Goal: Task Accomplishment & Management: Manage account settings

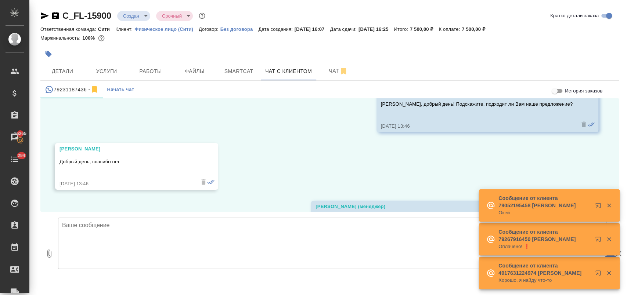
scroll to position [654, 0]
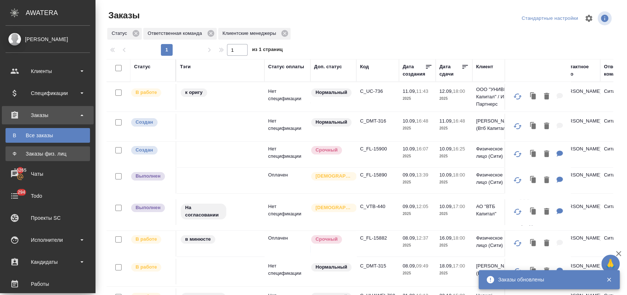
click at [57, 150] on link "Ф Заказы физ. лиц" at bounding box center [48, 154] width 85 height 15
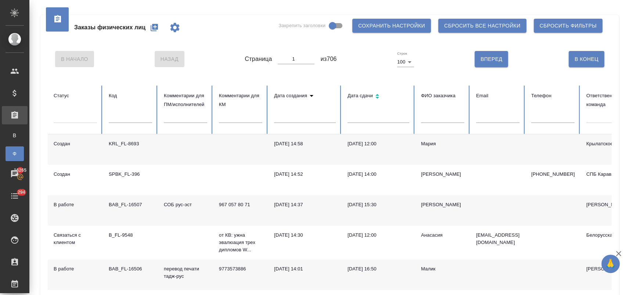
click at [155, 27] on icon "button" at bounding box center [154, 27] width 7 height 7
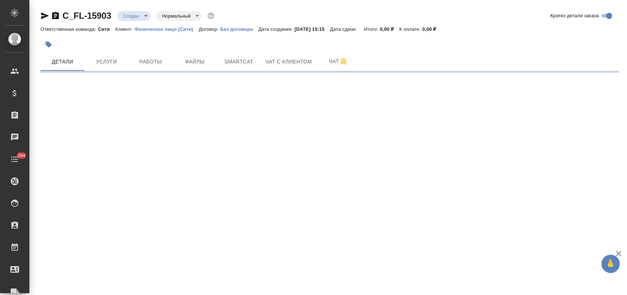
select select "RU"
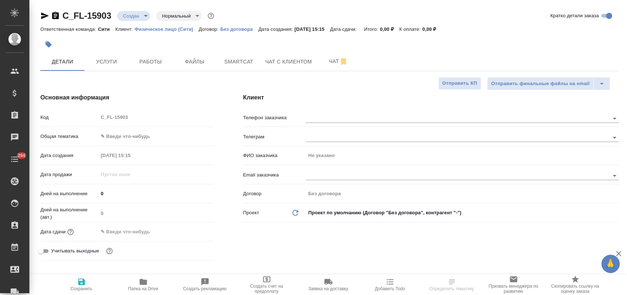
type textarea "x"
click at [185, 57] on span "Файлы" at bounding box center [194, 61] width 35 height 9
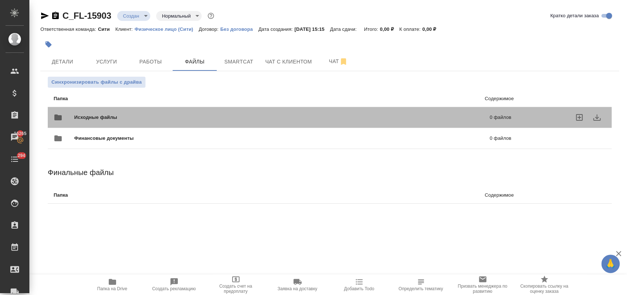
click at [106, 114] on span "Исходные файлы" at bounding box center [188, 117] width 229 height 7
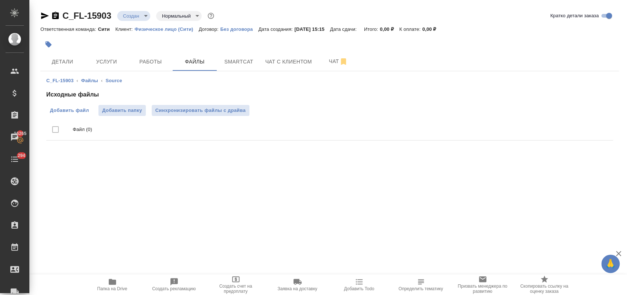
click at [77, 112] on span "Добавить файл" at bounding box center [69, 110] width 39 height 7
click at [0, 0] on input "Добавить файл" at bounding box center [0, 0] width 0 height 0
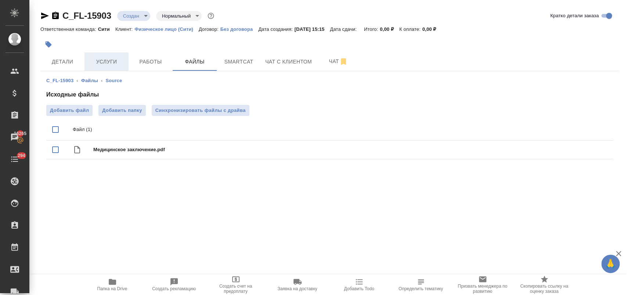
click at [108, 59] on span "Услуги" at bounding box center [106, 61] width 35 height 9
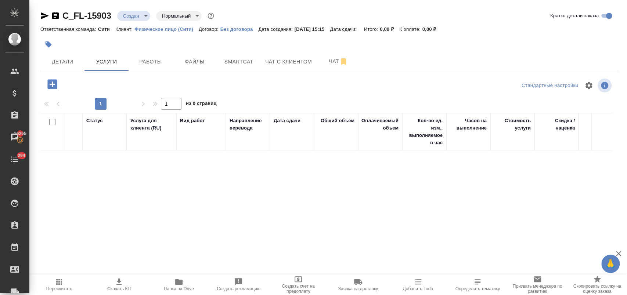
click at [49, 86] on icon "button" at bounding box center [52, 84] width 10 height 10
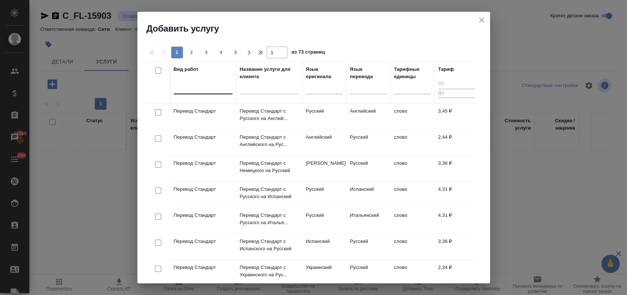
click at [187, 92] on div at bounding box center [203, 87] width 59 height 11
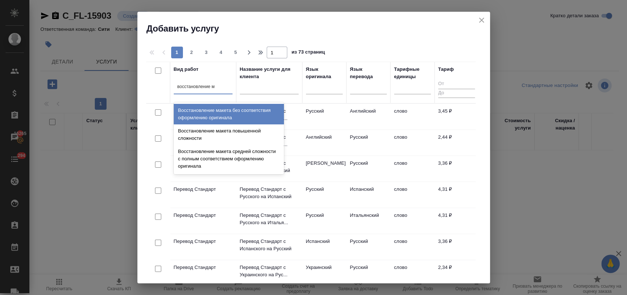
type input "восстановление ма"
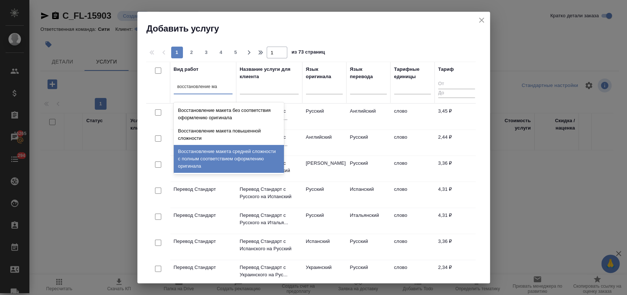
click at [221, 158] on div "Восстановление макета средней сложности с полным соответствием оформлению ориги…" at bounding box center [229, 159] width 110 height 28
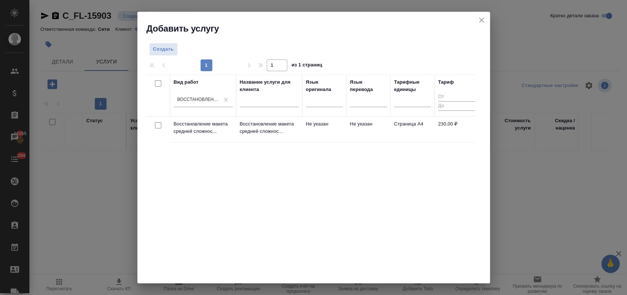
click at [158, 124] on input "checkbox" at bounding box center [158, 125] width 6 height 6
checkbox input "true"
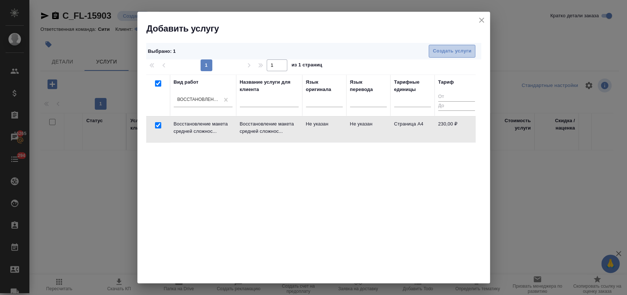
click at [439, 49] on span "Создать услуги" at bounding box center [452, 51] width 39 height 8
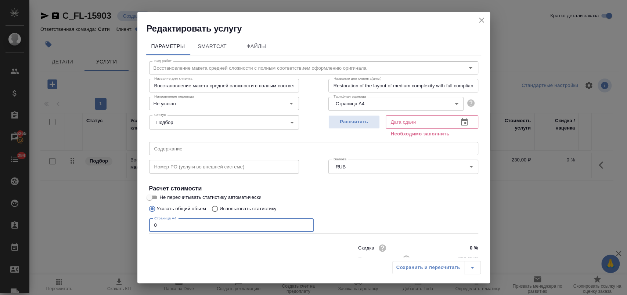
drag, startPoint x: 158, startPoint y: 225, endPoint x: 141, endPoint y: 227, distance: 17.4
click at [141, 227] on div "Параметры SmartCat Файлы Вид работ Восстановление макета средней сложности с по…" at bounding box center [313, 146] width 353 height 223
type input "3"
click at [213, 150] on input "text" at bounding box center [313, 148] width 329 height 13
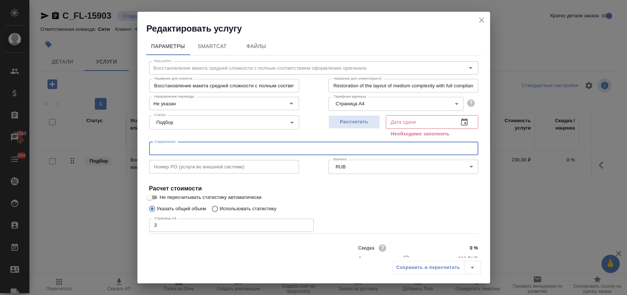
paste input "Медицинское заключение"
type input "Медицинское заключение"
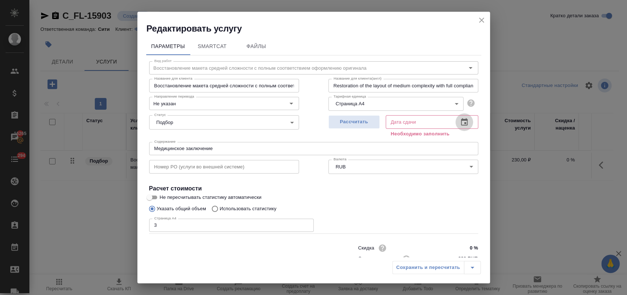
click at [460, 123] on icon "button" at bounding box center [464, 122] width 9 height 9
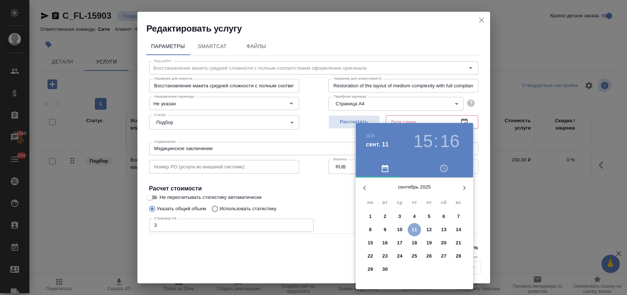
drag, startPoint x: 413, startPoint y: 231, endPoint x: 332, endPoint y: 189, distance: 91.4
click at [412, 229] on p "11" at bounding box center [415, 229] width 6 height 7
type input "[DATE] 15:16"
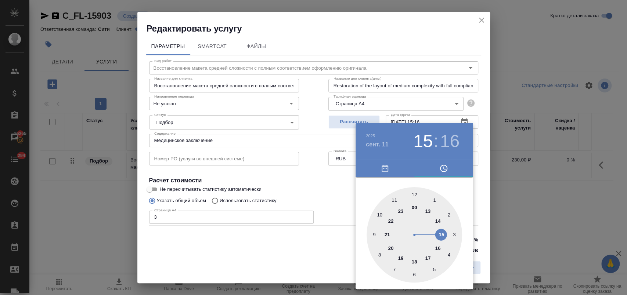
drag, startPoint x: 325, startPoint y: 188, endPoint x: 353, endPoint y: 199, distance: 30.1
click at [325, 189] on div at bounding box center [313, 147] width 627 height 295
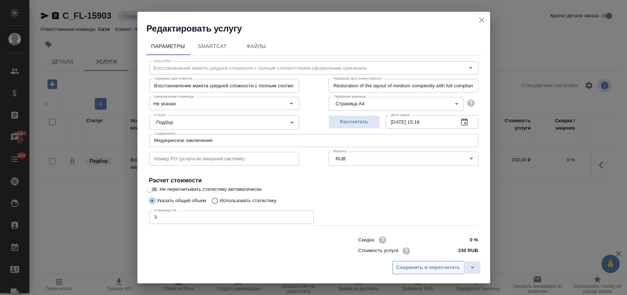
click at [416, 263] on button "Сохранить и пересчитать" at bounding box center [428, 267] width 72 height 13
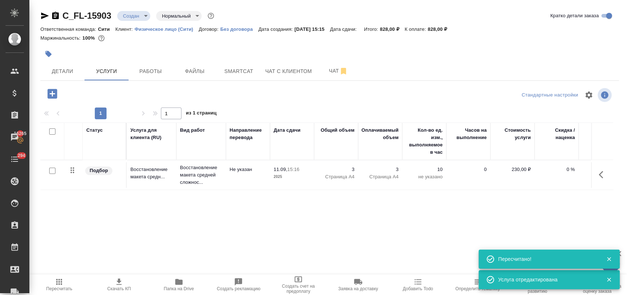
click at [56, 96] on icon "button" at bounding box center [52, 94] width 10 height 10
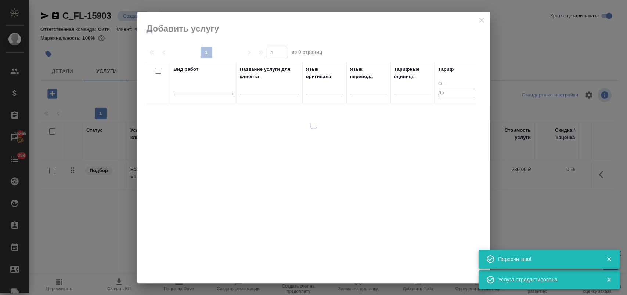
click at [215, 90] on div at bounding box center [203, 87] width 59 height 11
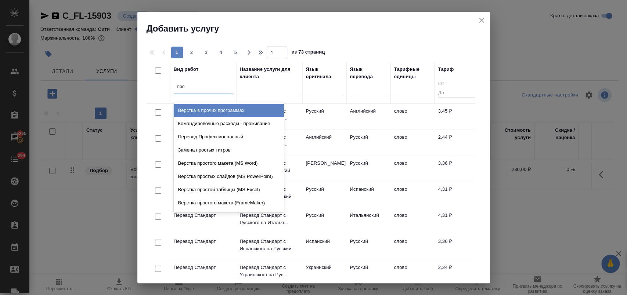
type input "проф"
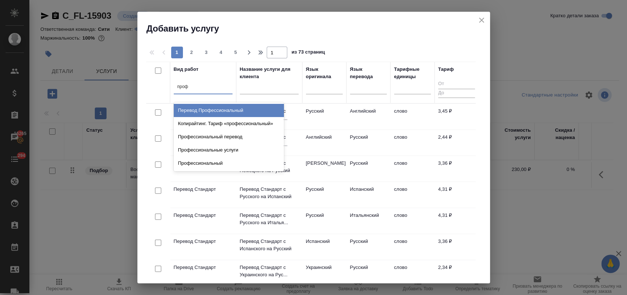
click at [218, 105] on div "Перевод Профессиональный" at bounding box center [229, 110] width 110 height 13
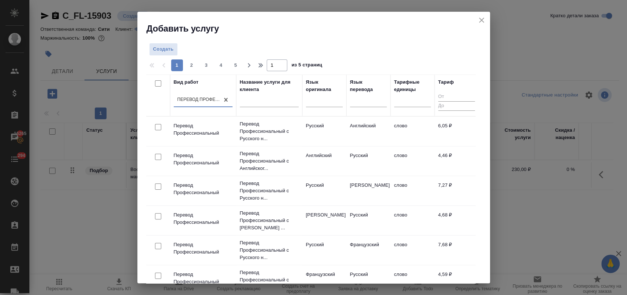
drag, startPoint x: 156, startPoint y: 128, endPoint x: 173, endPoint y: 123, distance: 17.7
click at [156, 128] on input "checkbox" at bounding box center [158, 127] width 6 height 6
checkbox input "true"
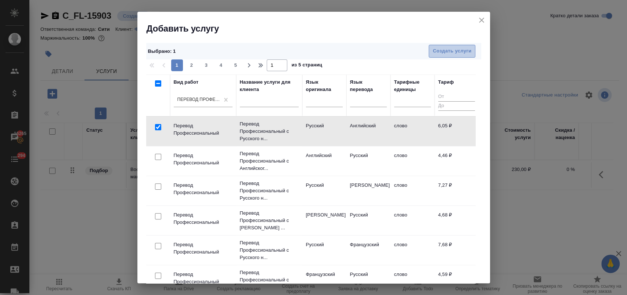
click at [433, 49] on span "Создать услуги" at bounding box center [452, 51] width 39 height 8
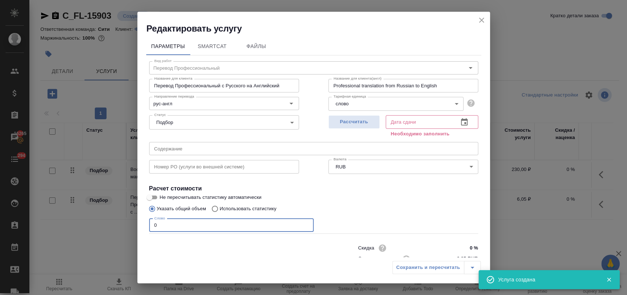
drag, startPoint x: 169, startPoint y: 226, endPoint x: 126, endPoint y: 223, distance: 42.3
click at [126, 223] on div "Редактировать услугу Параметры SmartCat Файлы Вид работ Перевод Профессиональны…" at bounding box center [313, 147] width 627 height 295
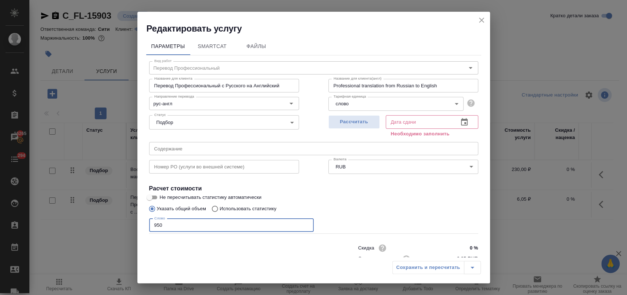
type input "950"
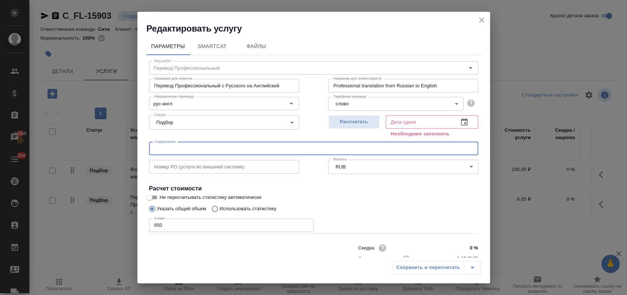
click at [232, 150] on input "text" at bounding box center [313, 148] width 329 height 13
paste input "Медицинское заключение"
type input "Медицинское заключение"
click at [461, 119] on icon "button" at bounding box center [464, 121] width 7 height 7
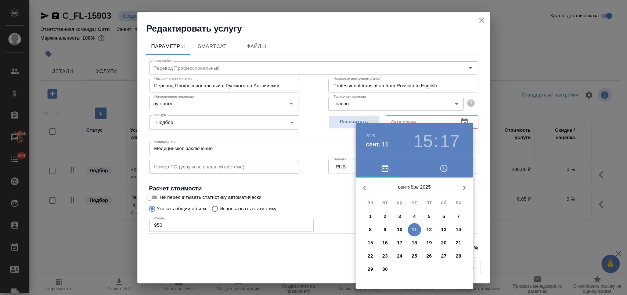
click at [415, 228] on p "11" at bounding box center [415, 229] width 6 height 7
type input "[DATE] 15:17"
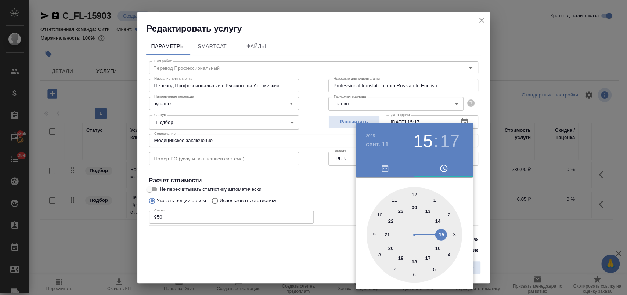
click at [331, 205] on div at bounding box center [313, 147] width 627 height 295
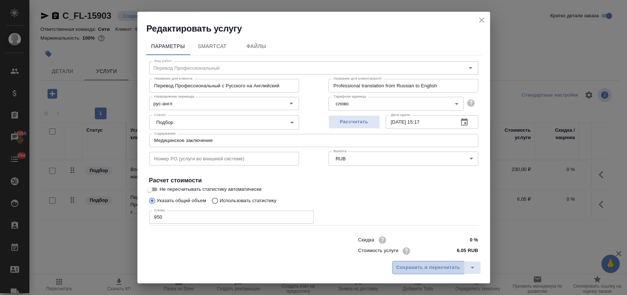
click at [435, 265] on span "Сохранить и пересчитать" at bounding box center [428, 268] width 64 height 8
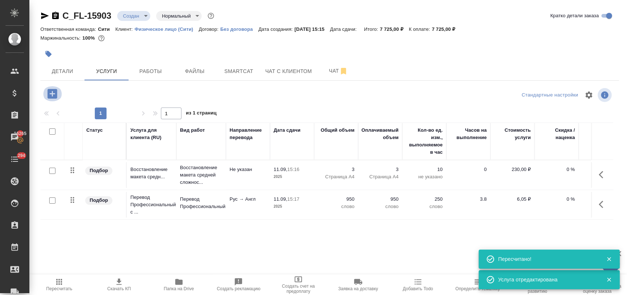
click at [55, 95] on icon "button" at bounding box center [52, 94] width 10 height 10
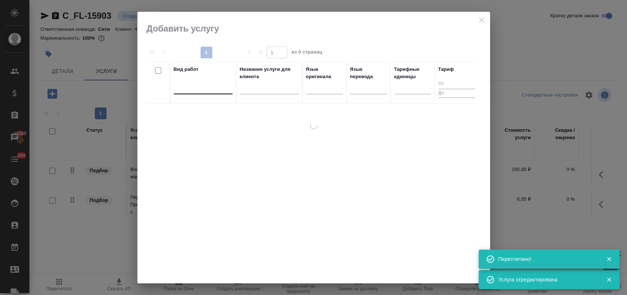
click at [190, 90] on div at bounding box center [203, 87] width 59 height 11
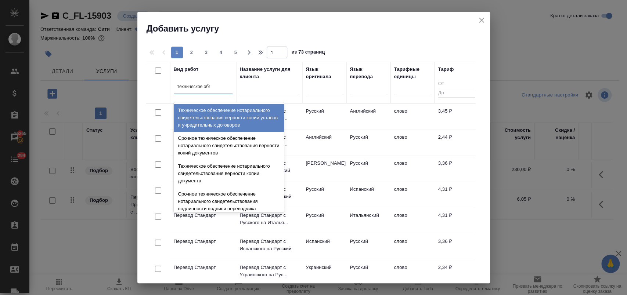
type input "техническое обес"
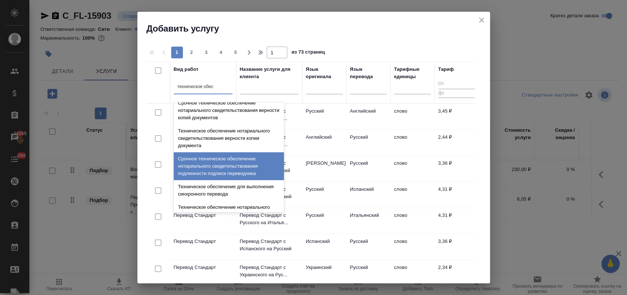
scroll to position [82, 0]
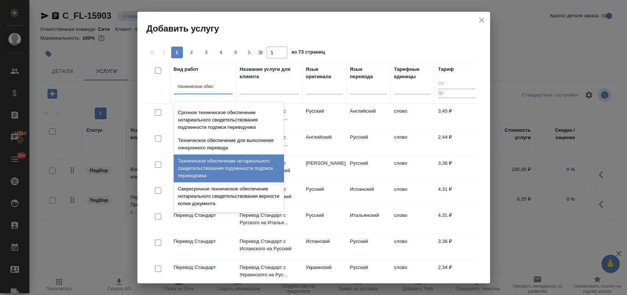
click at [235, 161] on div "Техническое обеспечение нотариального свидетельствования подлинности подписи пе…" at bounding box center [229, 169] width 110 height 28
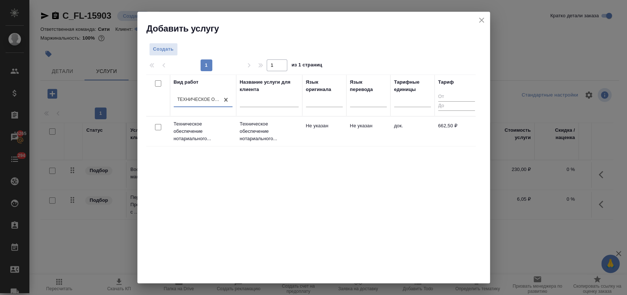
click at [159, 127] on input "checkbox" at bounding box center [158, 127] width 6 height 6
checkbox input "true"
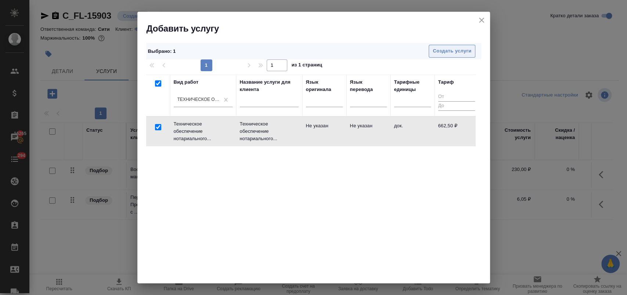
click at [442, 54] on span "Создать услуги" at bounding box center [452, 51] width 39 height 8
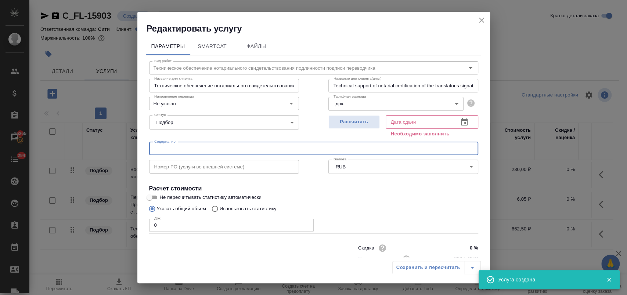
click at [195, 147] on input "text" at bounding box center [313, 148] width 329 height 13
paste input "Медицинское заключение"
type input "Медицинское заключение"
drag, startPoint x: 167, startPoint y: 223, endPoint x: 118, endPoint y: 226, distance: 49.0
click at [118, 226] on div "Редактировать услугу Параметры SmartCat Файлы Вид работ Техническое обеспечение…" at bounding box center [313, 147] width 627 height 295
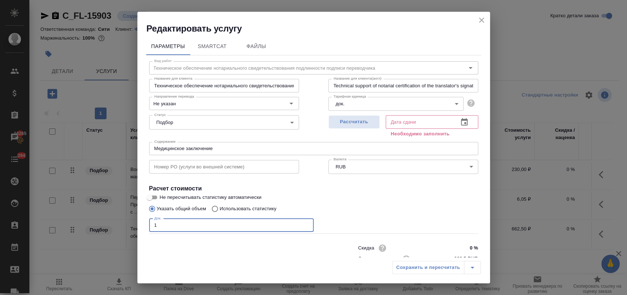
type input "1"
click at [460, 122] on icon "button" at bounding box center [464, 122] width 9 height 9
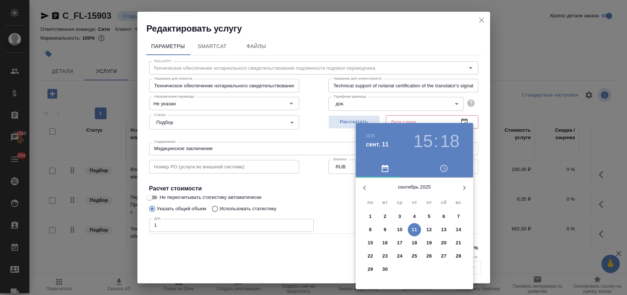
click at [414, 226] on p "11" at bounding box center [415, 229] width 6 height 7
type input "[DATE] 15:18"
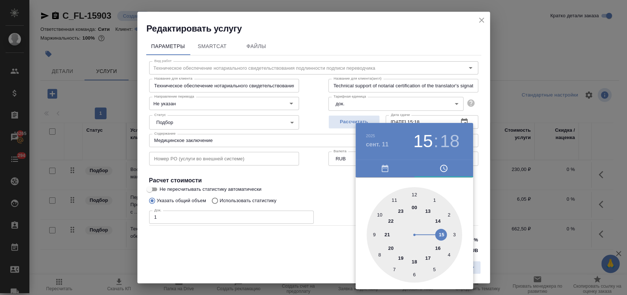
click at [327, 200] on div at bounding box center [313, 147] width 627 height 295
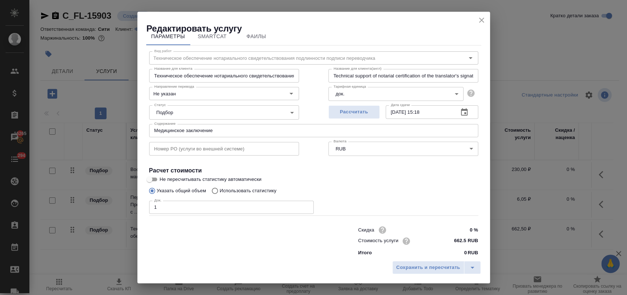
scroll to position [15, 0]
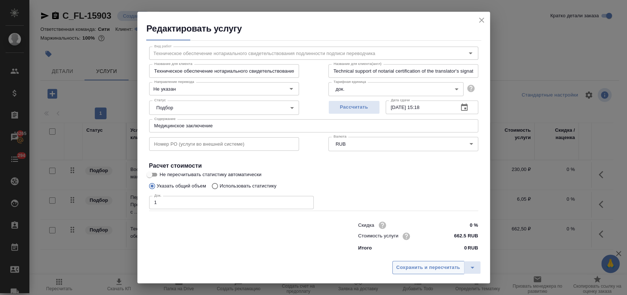
click at [426, 267] on span "Сохранить и пересчитать" at bounding box center [428, 268] width 64 height 8
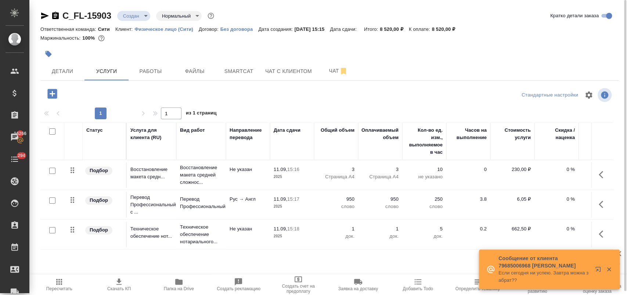
click at [500, 26] on div "Ответственная команда: Сити Клиент: Физическое лицо (Сити) Договор: Без договор…" at bounding box center [329, 29] width 579 height 9
click at [48, 95] on icon "button" at bounding box center [52, 94] width 10 height 10
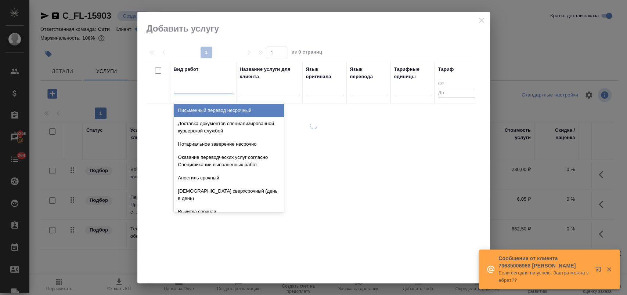
click at [185, 90] on div at bounding box center [203, 87] width 59 height 11
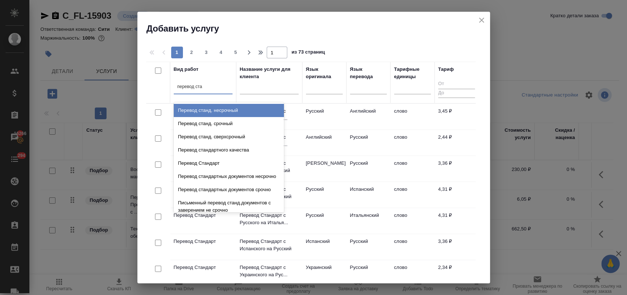
type input "перевод стан"
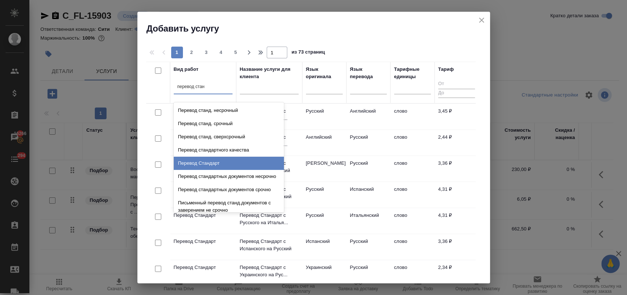
click at [230, 163] on div "Перевод Стандарт" at bounding box center [229, 163] width 110 height 13
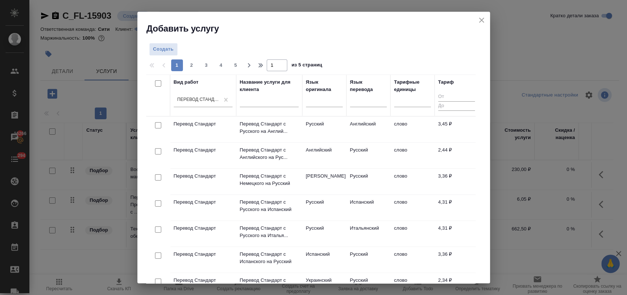
click at [156, 125] on input "checkbox" at bounding box center [158, 125] width 6 height 6
checkbox input "true"
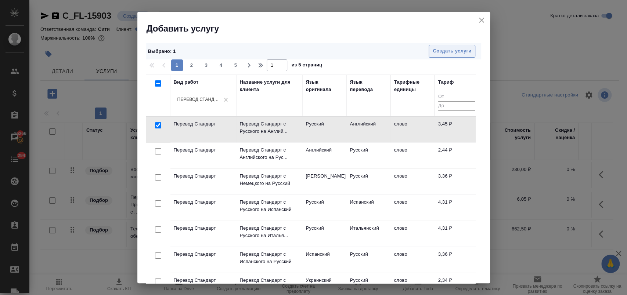
click at [450, 49] on span "Создать услуги" at bounding box center [452, 51] width 39 height 8
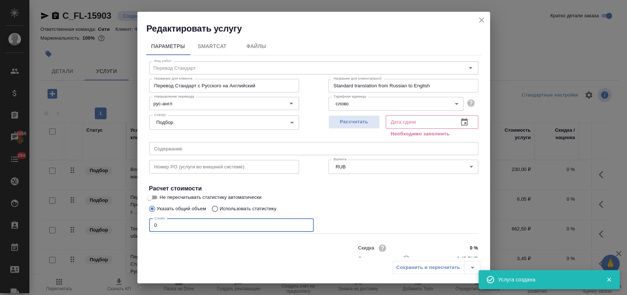
drag, startPoint x: 159, startPoint y: 223, endPoint x: 129, endPoint y: 207, distance: 33.7
click at [135, 223] on div "Редактировать услугу Параметры SmartCat Файлы Вид работ Перевод Стандарт Вид ра…" at bounding box center [313, 147] width 627 height 295
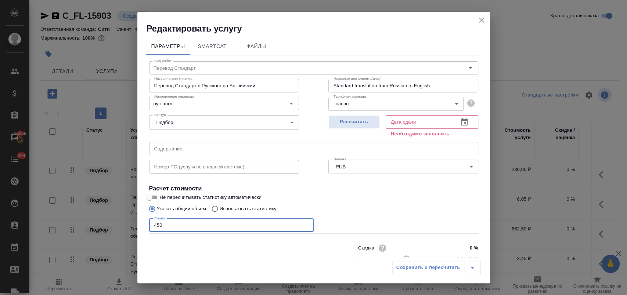
type input "450"
click at [460, 121] on icon "button" at bounding box center [464, 122] width 9 height 9
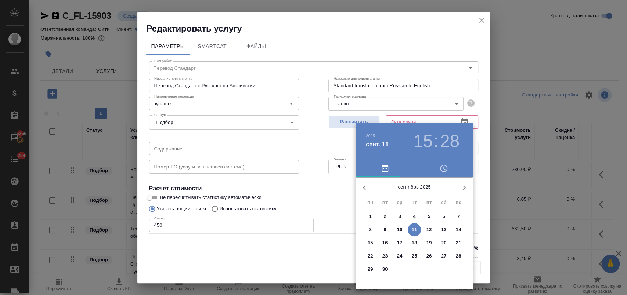
click at [415, 227] on p "11" at bounding box center [415, 229] width 6 height 7
type input "[DATE] 15:28"
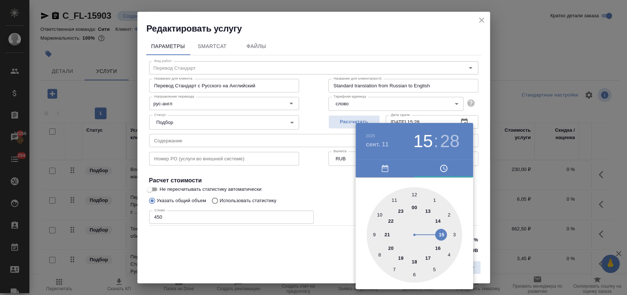
click at [334, 201] on div at bounding box center [313, 147] width 627 height 295
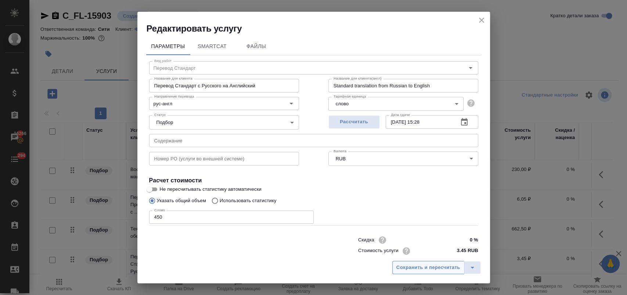
click at [415, 267] on span "Сохранить и пересчитать" at bounding box center [428, 268] width 64 height 8
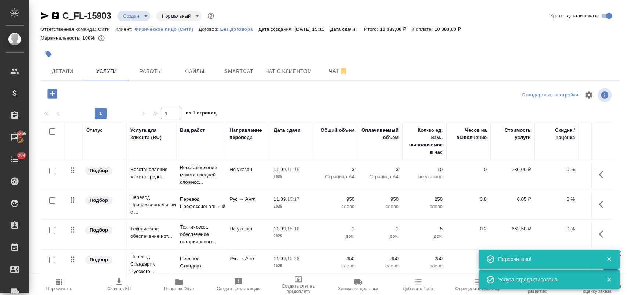
click at [599, 207] on icon "button" at bounding box center [603, 204] width 9 height 9
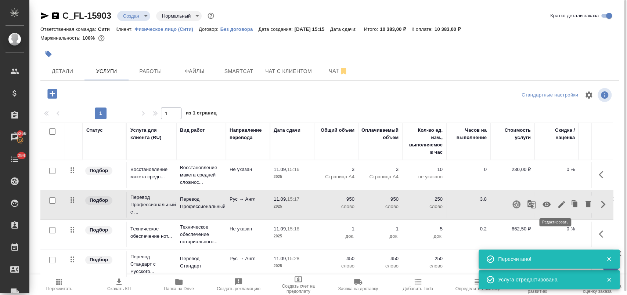
click at [558, 206] on icon "button" at bounding box center [561, 204] width 7 height 7
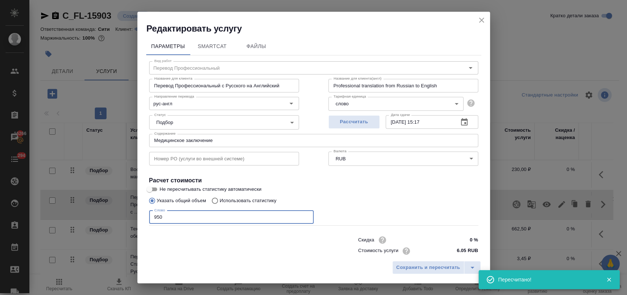
drag, startPoint x: 169, startPoint y: 218, endPoint x: 112, endPoint y: 220, distance: 57.4
click at [112, 220] on div "Редактировать услугу Параметры SmartCat Файлы Вид работ Перевод Профессиональны…" at bounding box center [313, 147] width 627 height 295
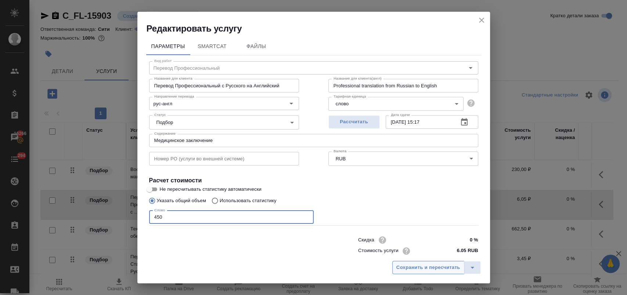
type input "450"
click at [421, 270] on span "Сохранить и пересчитать" at bounding box center [428, 268] width 64 height 8
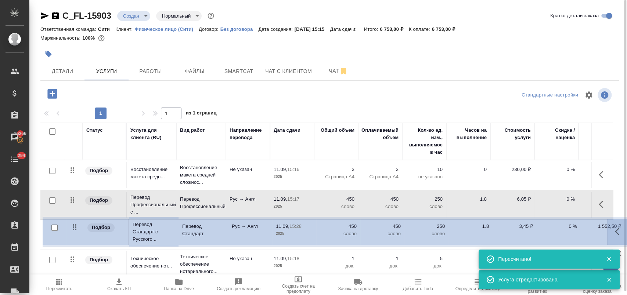
drag, startPoint x: 72, startPoint y: 259, endPoint x: 74, endPoint y: 225, distance: 34.6
click at [74, 225] on table "Статус Услуга для клиента (RU) Вид работ Направление перевода Дата сдачи Общий …" at bounding box center [386, 201] width 693 height 157
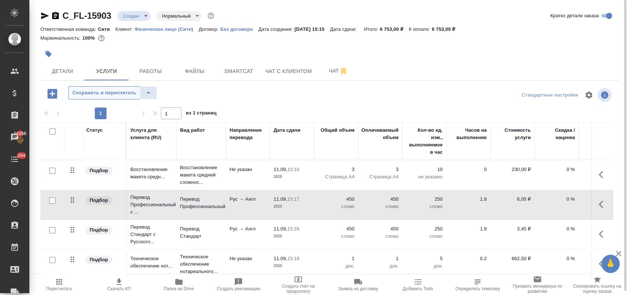
click at [114, 93] on span "Сохранить и пересчитать" at bounding box center [104, 93] width 64 height 8
click at [562, 199] on p "0 %" at bounding box center [556, 199] width 37 height 7
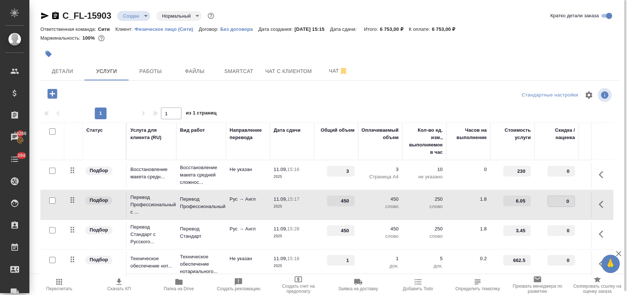
click at [564, 201] on input "0" at bounding box center [561, 201] width 27 height 11
type input "-30"
click at [561, 229] on input "0" at bounding box center [561, 231] width 28 height 11
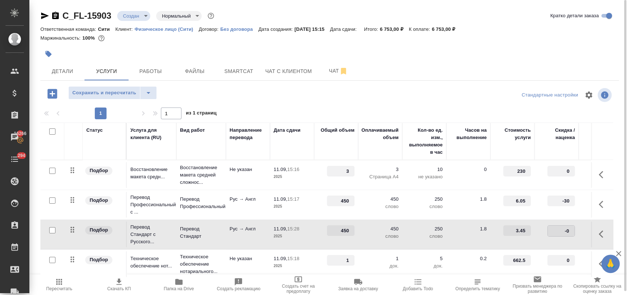
type input "-30"
click at [101, 91] on span "Сохранить и пересчитать" at bounding box center [104, 93] width 64 height 8
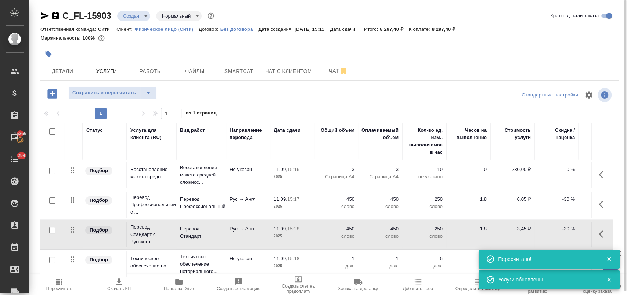
click at [55, 94] on icon "button" at bounding box center [52, 93] width 13 height 13
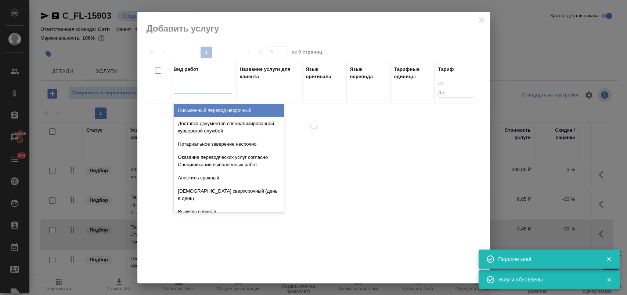
click at [212, 93] on div at bounding box center [203, 87] width 59 height 14
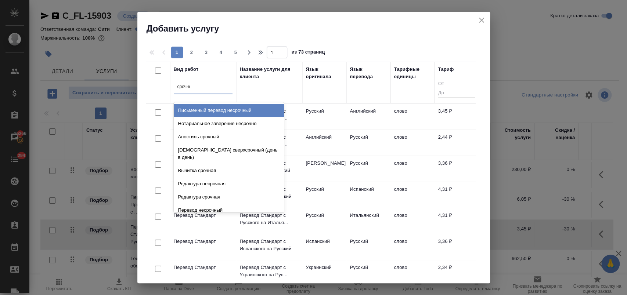
type input "срочное"
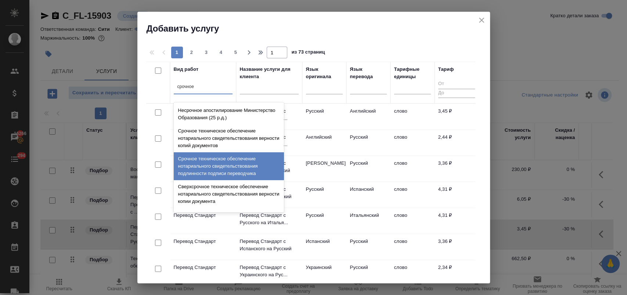
click at [229, 168] on div "Срочное техническое обеспечение нотариального свидетельствования подлинности по…" at bounding box center [229, 166] width 110 height 28
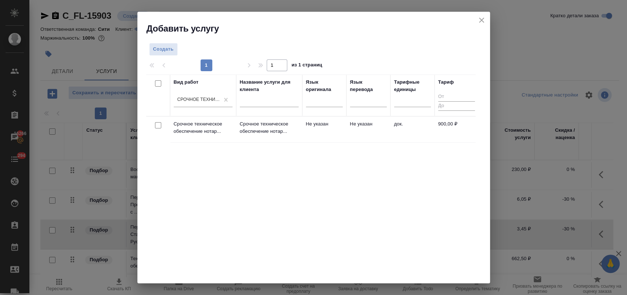
click at [156, 127] on input "checkbox" at bounding box center [158, 125] width 6 height 6
checkbox input "true"
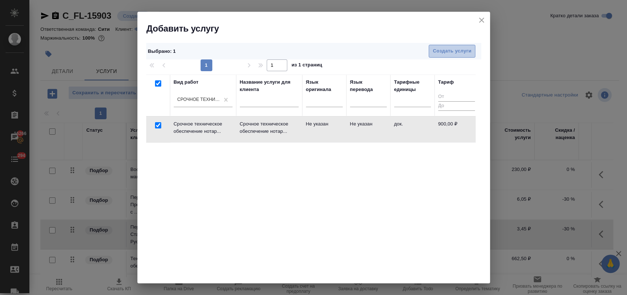
click at [443, 48] on span "Создать услуги" at bounding box center [452, 51] width 39 height 8
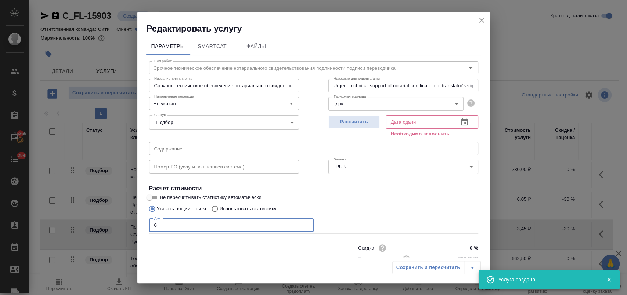
drag, startPoint x: 136, startPoint y: 225, endPoint x: 123, endPoint y: 225, distance: 13.2
click at [123, 225] on div "Редактировать услугу Параметры SmartCat Файлы Вид работ Срочное техническое обе…" at bounding box center [313, 147] width 627 height 295
type input "1"
click at [461, 125] on icon "button" at bounding box center [464, 121] width 7 height 7
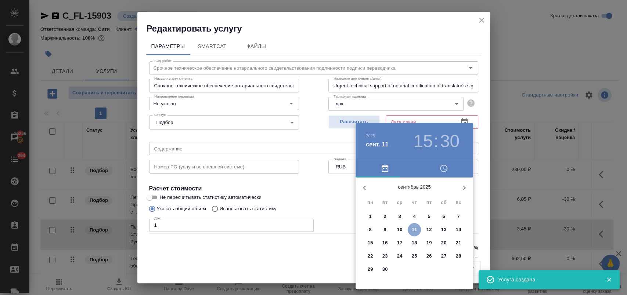
click at [414, 229] on p "11" at bounding box center [415, 229] width 6 height 7
type input "[DATE] 15:30"
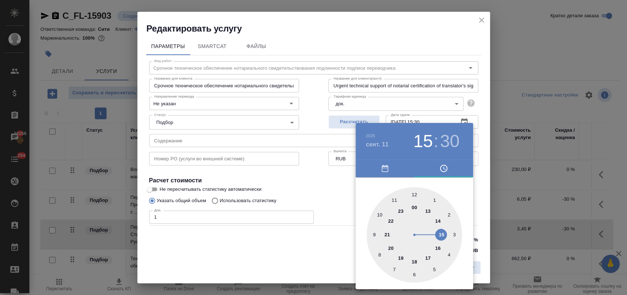
click at [315, 194] on div at bounding box center [313, 147] width 627 height 295
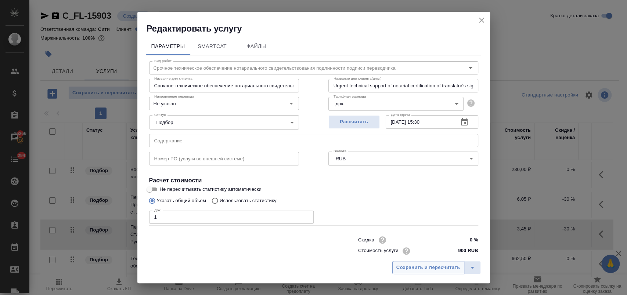
drag, startPoint x: 448, startPoint y: 274, endPoint x: 441, endPoint y: 268, distance: 9.4
click at [447, 274] on div "Сохранить и пересчитать" at bounding box center [313, 271] width 353 height 26
click at [441, 263] on button "Сохранить и пересчитать" at bounding box center [428, 267] width 72 height 13
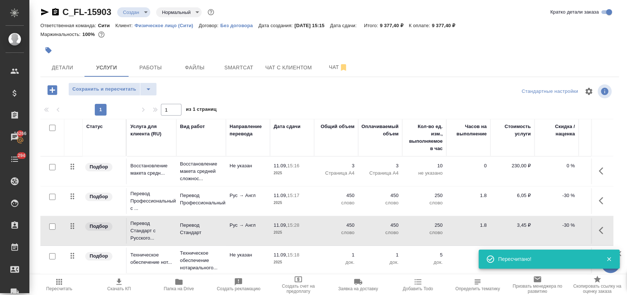
scroll to position [42, 0]
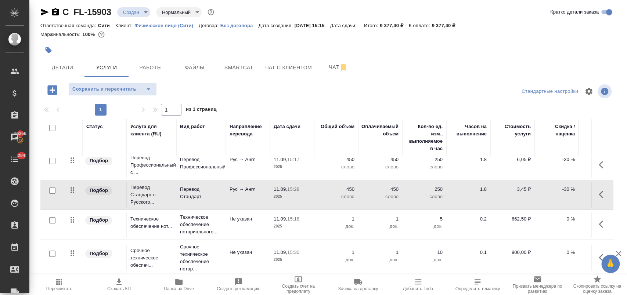
click at [52, 218] on input "checkbox" at bounding box center [52, 221] width 6 height 6
checkbox input "true"
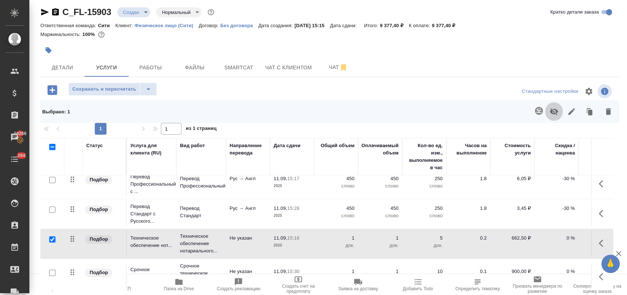
click at [550, 109] on icon "button" at bounding box center [554, 111] width 9 height 9
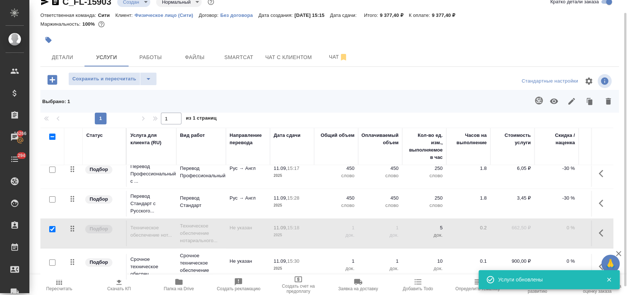
scroll to position [23, 0]
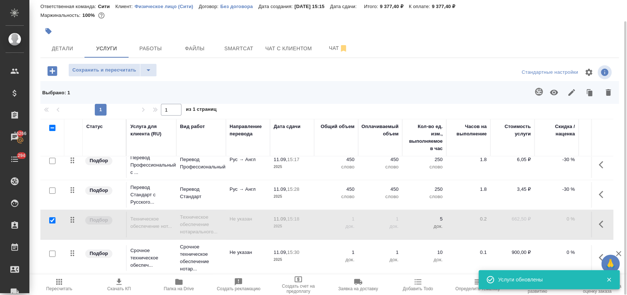
click at [58, 282] on icon "button" at bounding box center [59, 282] width 9 height 9
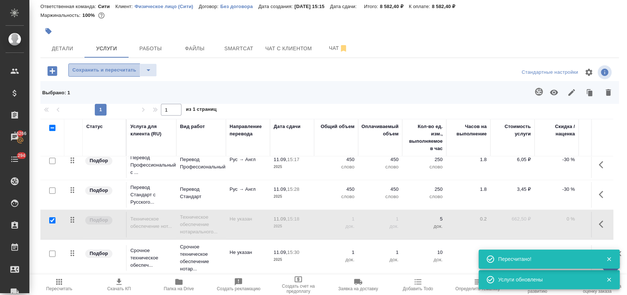
click at [114, 72] on span "Сохранить и пересчитать" at bounding box center [104, 70] width 64 height 8
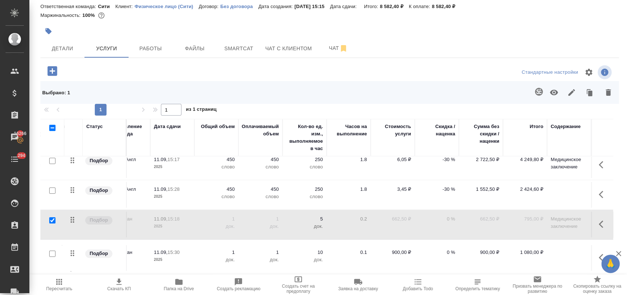
scroll to position [42, 126]
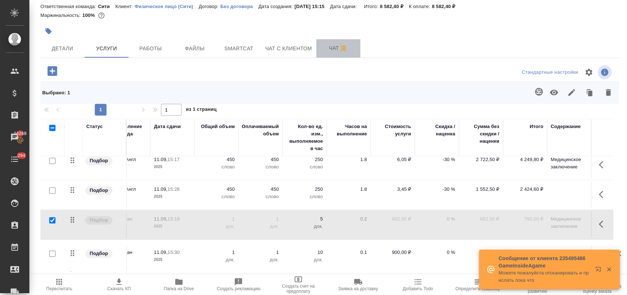
click at [329, 43] on button "Чат" at bounding box center [338, 48] width 44 height 18
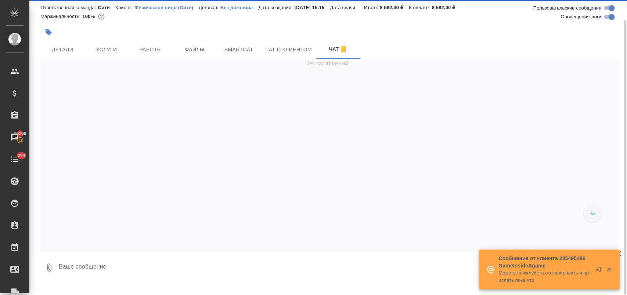
scroll to position [21, 0]
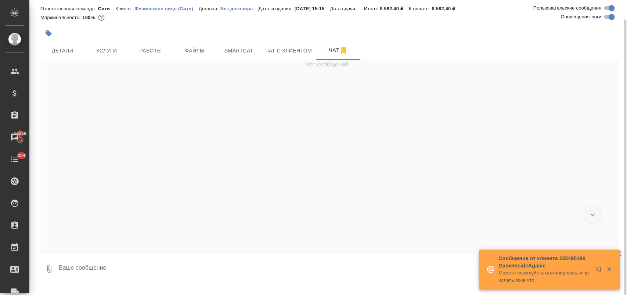
click at [100, 273] on textarea at bounding box center [338, 268] width 561 height 25
paste textarea
